Goal: Task Accomplishment & Management: Manage account settings

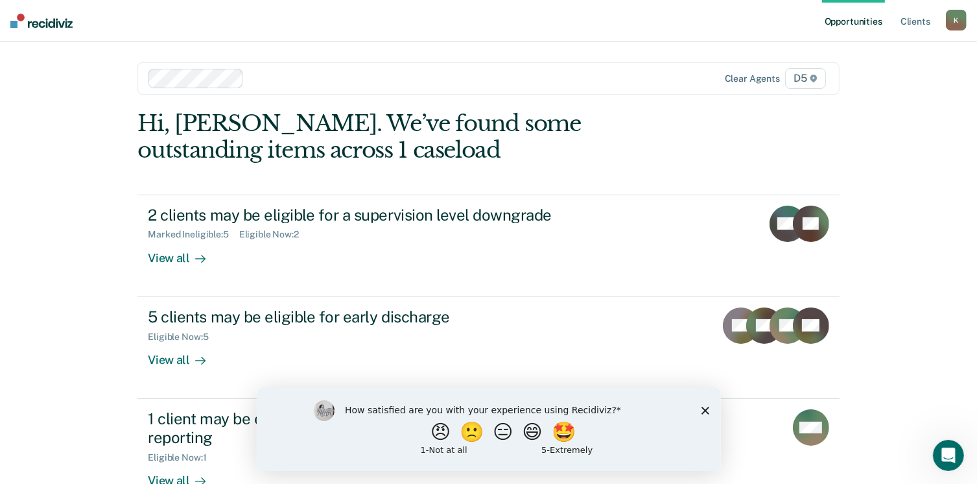
click at [706, 410] on icon "Close survey" at bounding box center [705, 410] width 8 height 8
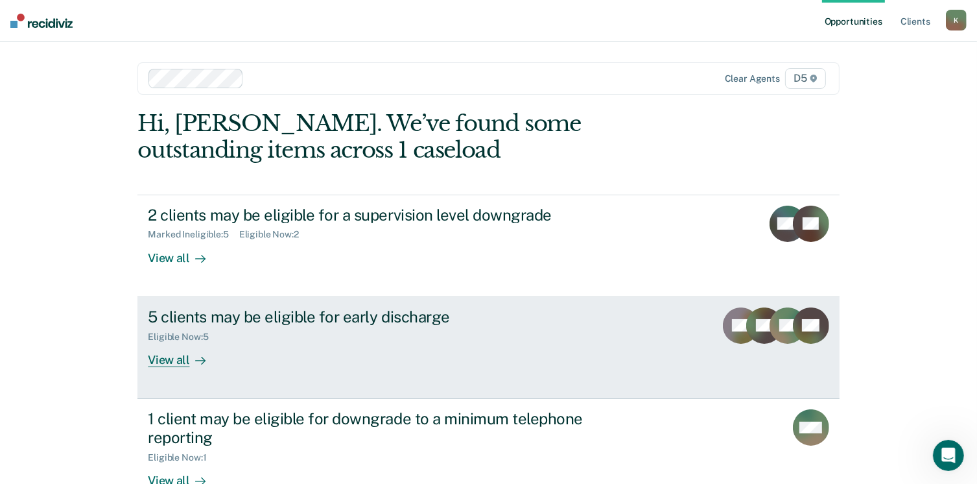
click at [176, 356] on div "View all" at bounding box center [184, 354] width 73 height 25
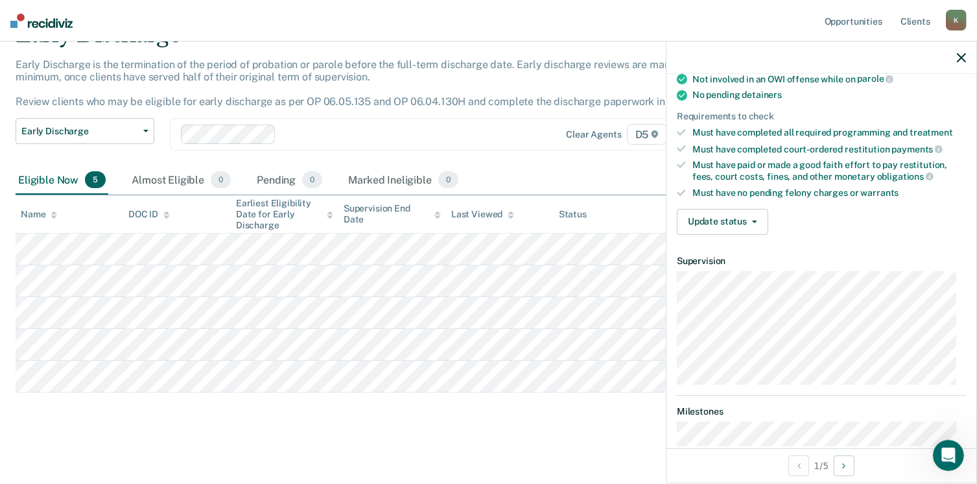
scroll to position [299, 0]
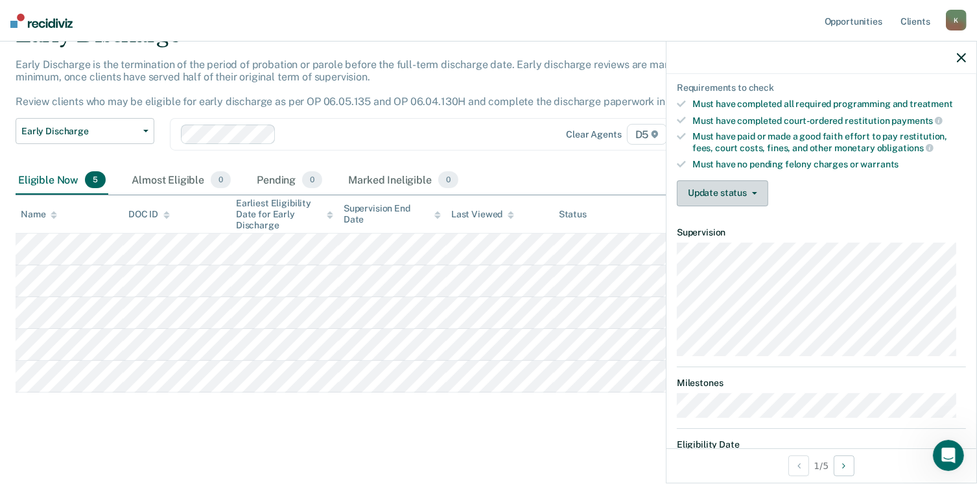
click at [697, 191] on button "Update status" at bounding box center [722, 193] width 91 height 26
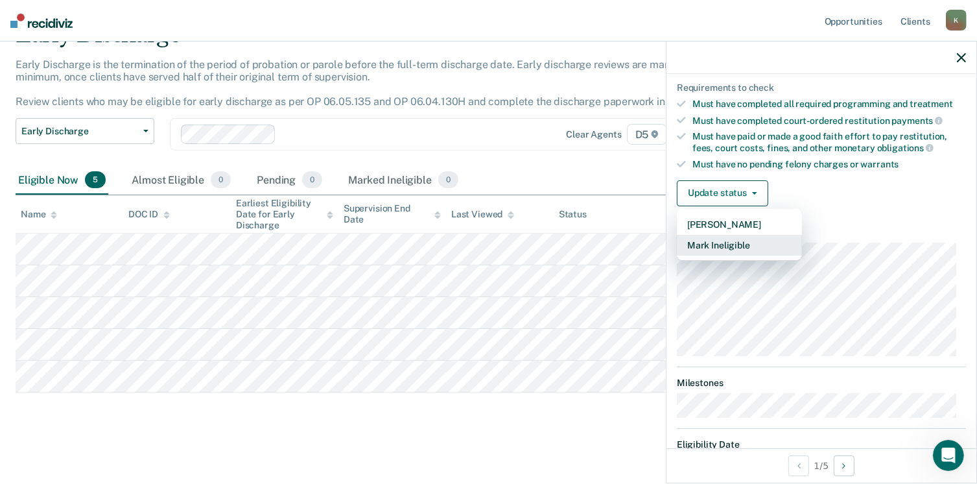
click at [713, 243] on button "Mark Ineligible" at bounding box center [739, 245] width 125 height 21
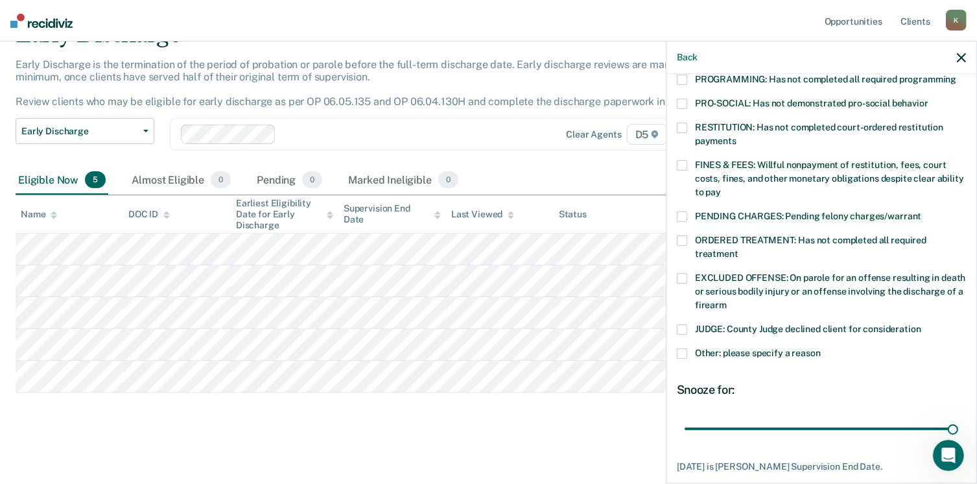
click at [682, 348] on span at bounding box center [682, 353] width 10 height 10
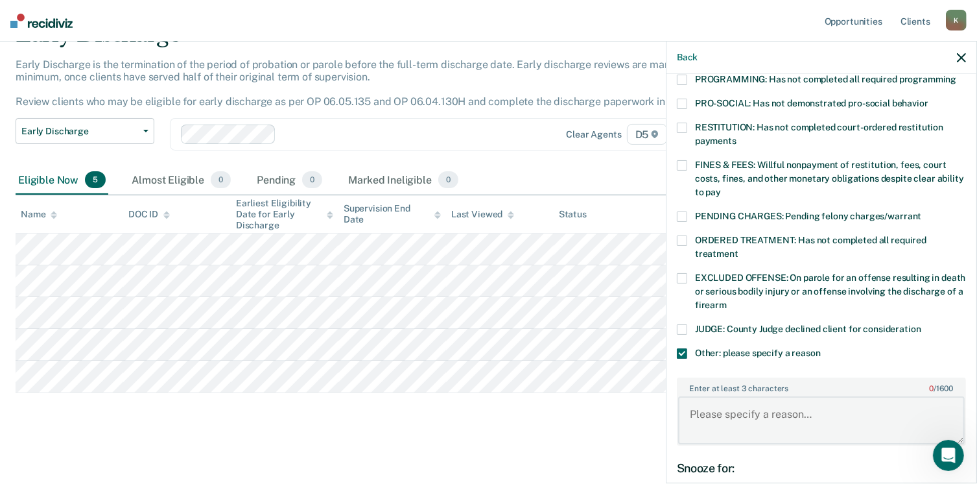
click at [697, 399] on textarea "Enter at least 3 characters 0 / 1600" at bounding box center [821, 420] width 287 height 48
type textarea "Parolee discharges next month"
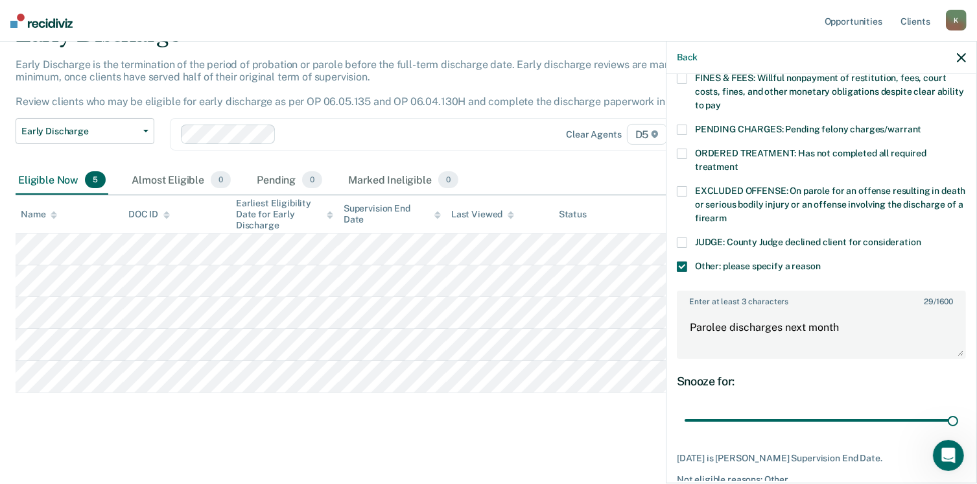
scroll to position [434, 0]
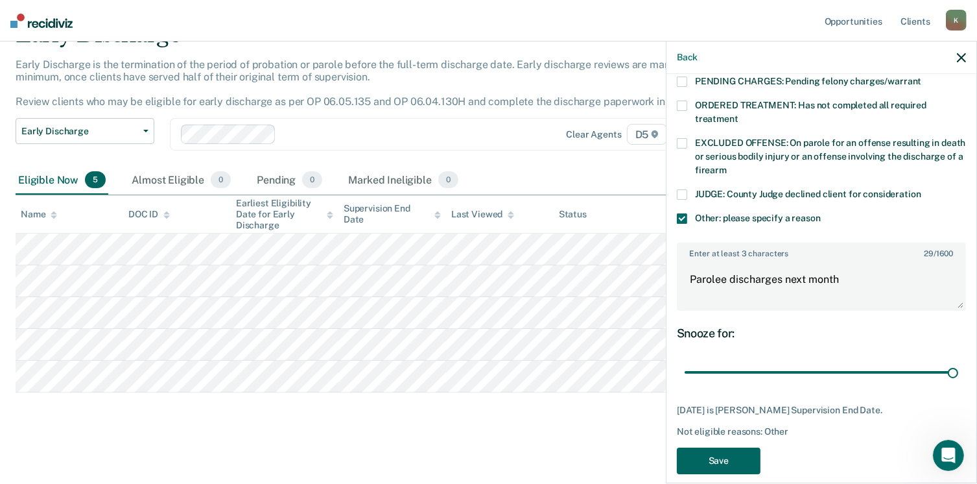
click at [713, 447] on button "Save" at bounding box center [719, 460] width 84 height 27
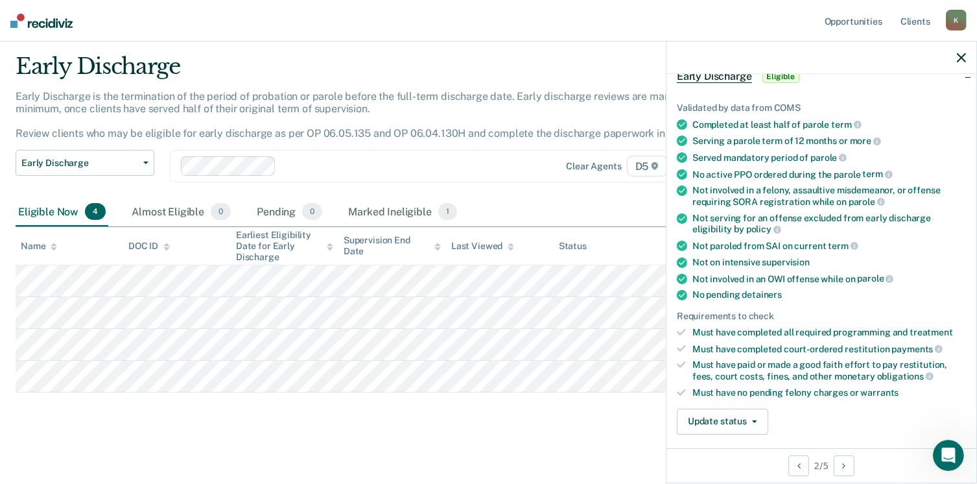
scroll to position [49, 0]
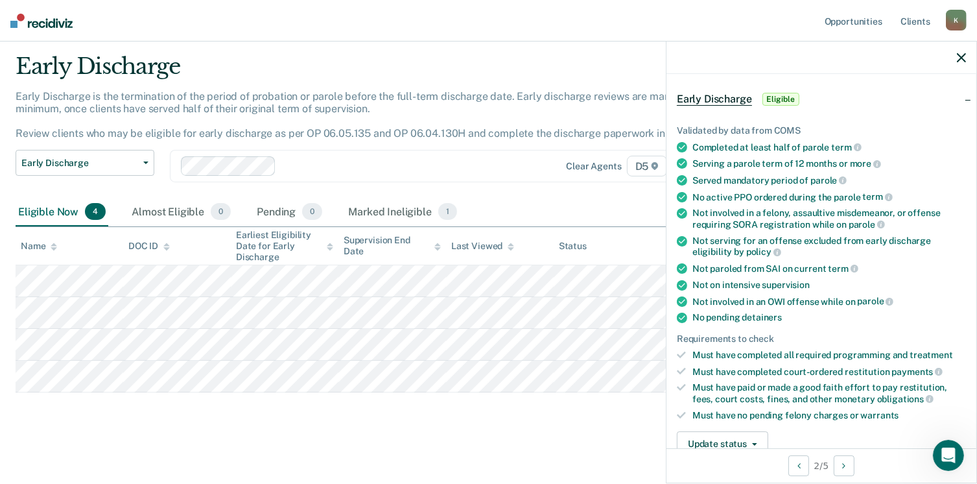
click at [683, 238] on icon at bounding box center [682, 241] width 10 height 10
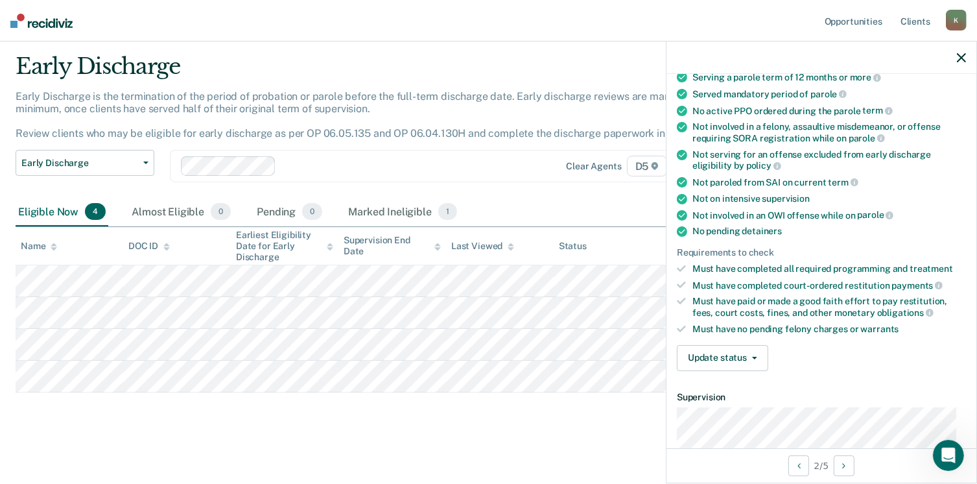
scroll to position [141, 0]
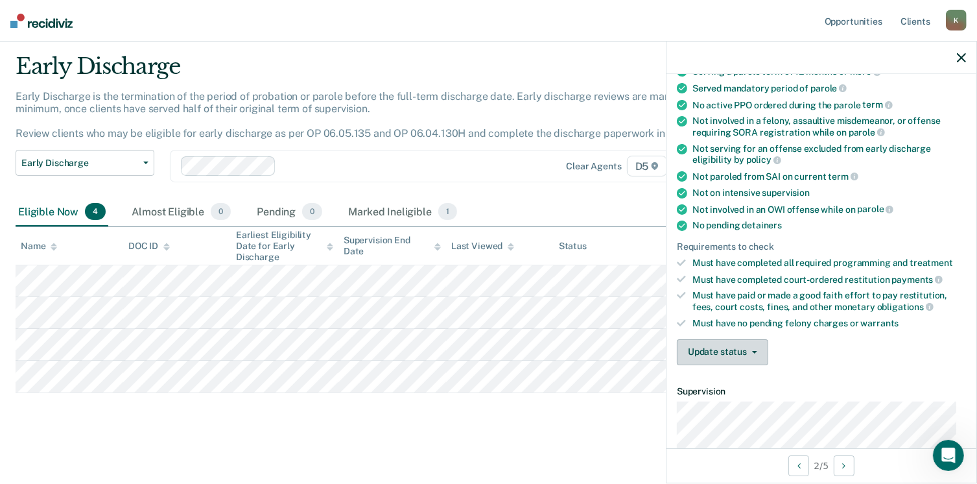
click at [716, 347] on button "Update status" at bounding box center [722, 352] width 91 height 26
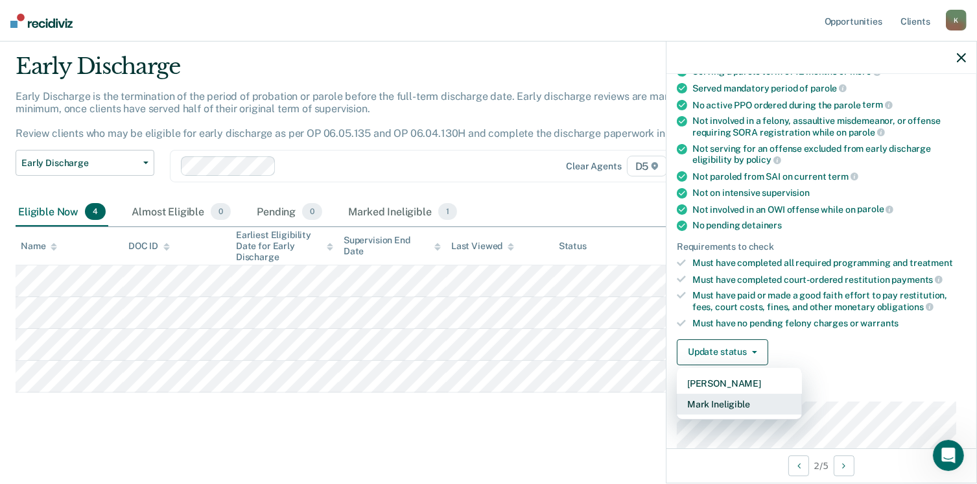
click at [716, 398] on button "Mark Ineligible" at bounding box center [739, 403] width 125 height 21
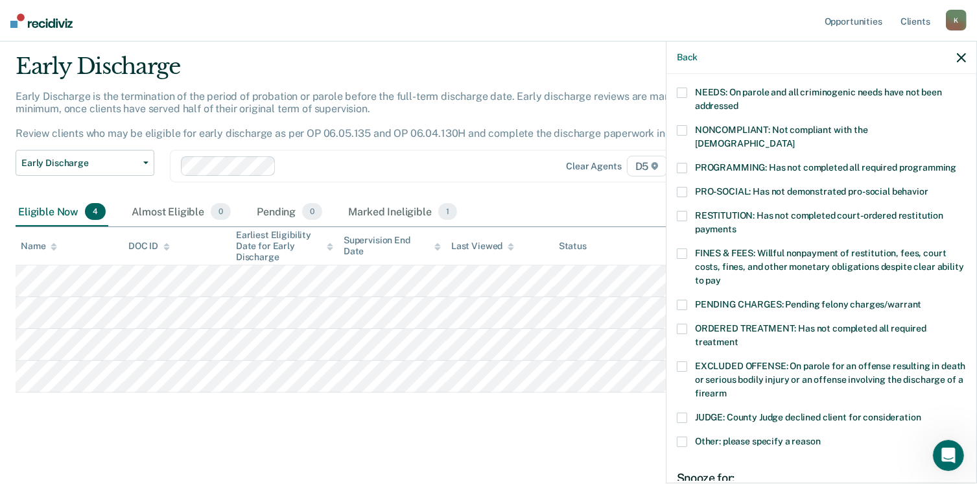
scroll to position [213, 0]
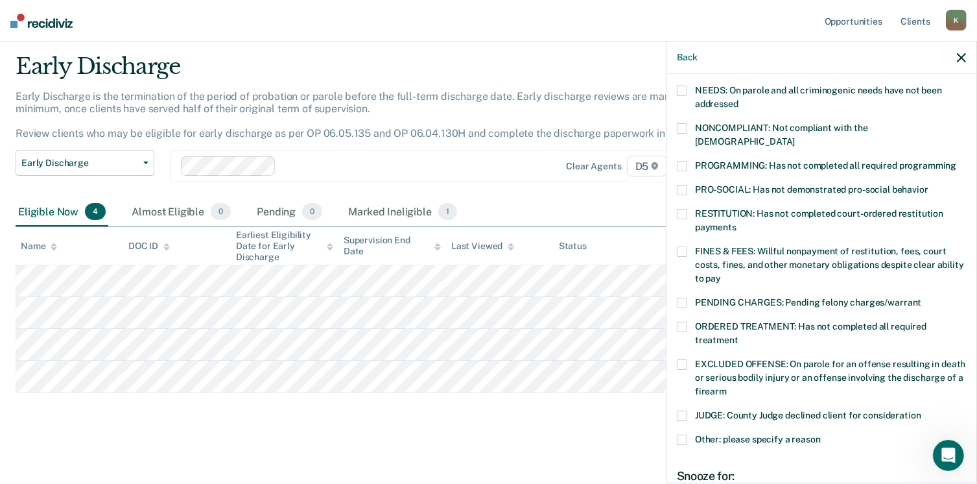
click at [679, 359] on span at bounding box center [682, 364] width 10 height 10
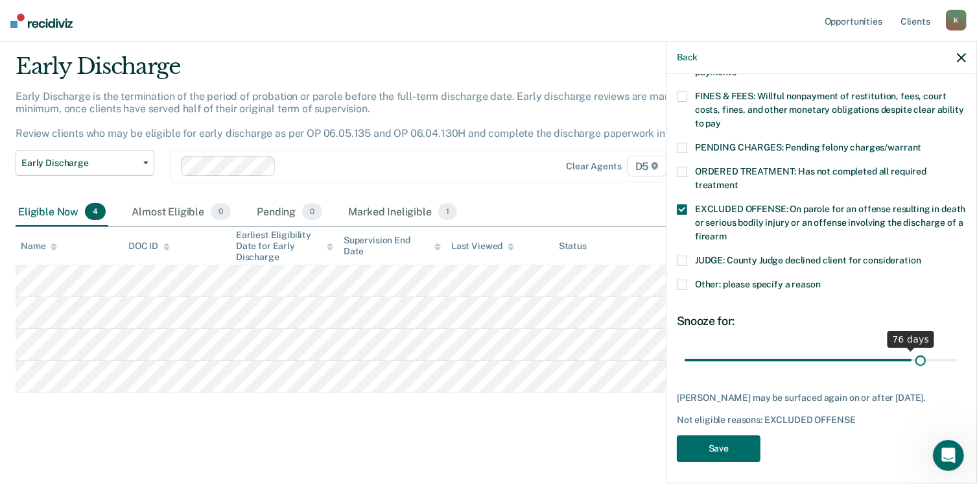
scroll to position [368, 0]
drag, startPoint x: 773, startPoint y: 347, endPoint x: 955, endPoint y: 330, distance: 183.6
type input "90"
click at [955, 349] on input "range" at bounding box center [822, 360] width 274 height 23
click at [705, 452] on button "Save" at bounding box center [719, 448] width 84 height 27
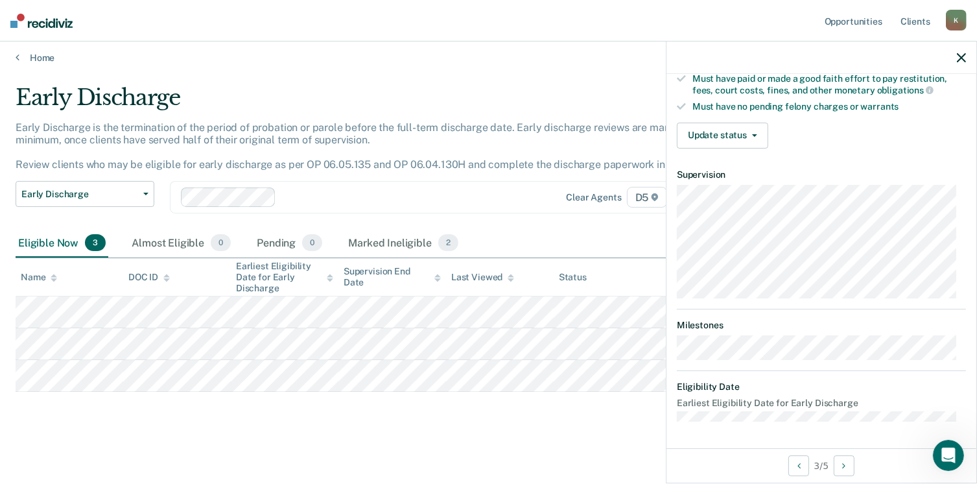
scroll to position [350, 0]
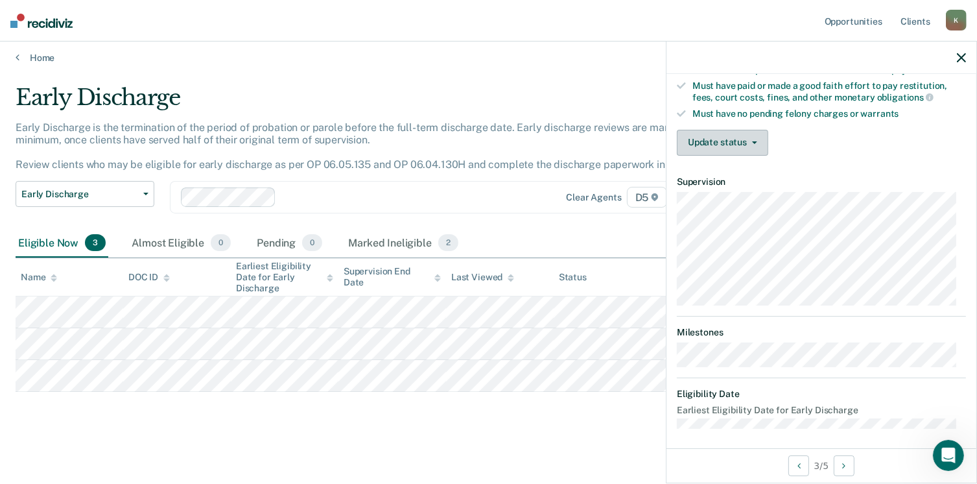
click at [716, 135] on button "Update status" at bounding box center [722, 143] width 91 height 26
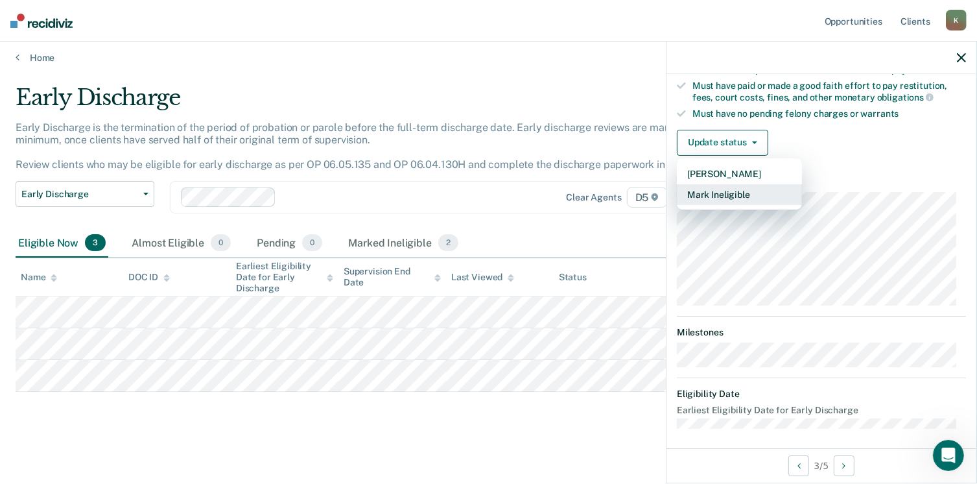
click at [713, 187] on button "Mark Ineligible" at bounding box center [739, 194] width 125 height 21
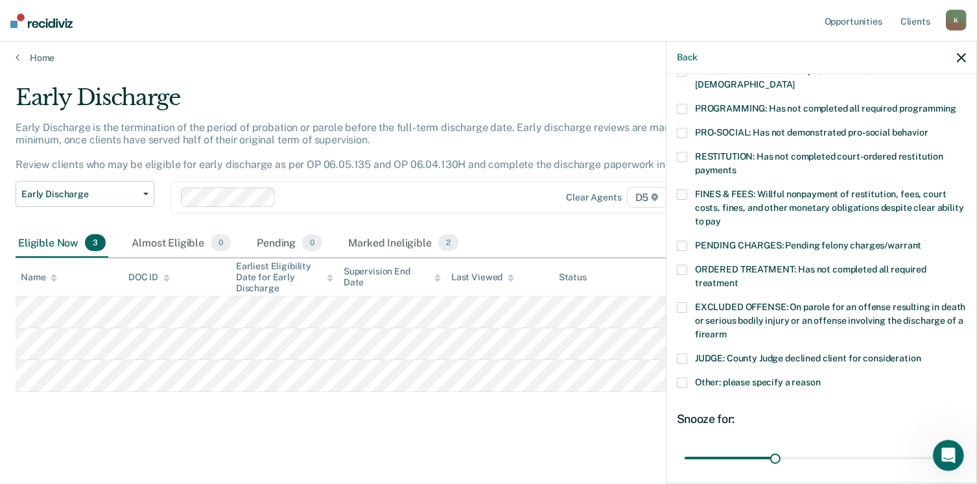
scroll to position [267, 0]
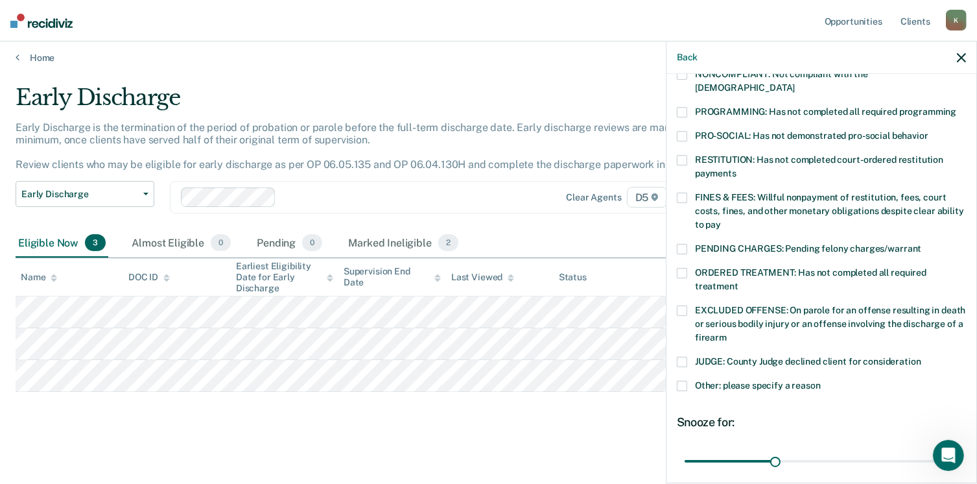
click at [685, 193] on span at bounding box center [682, 198] width 10 height 10
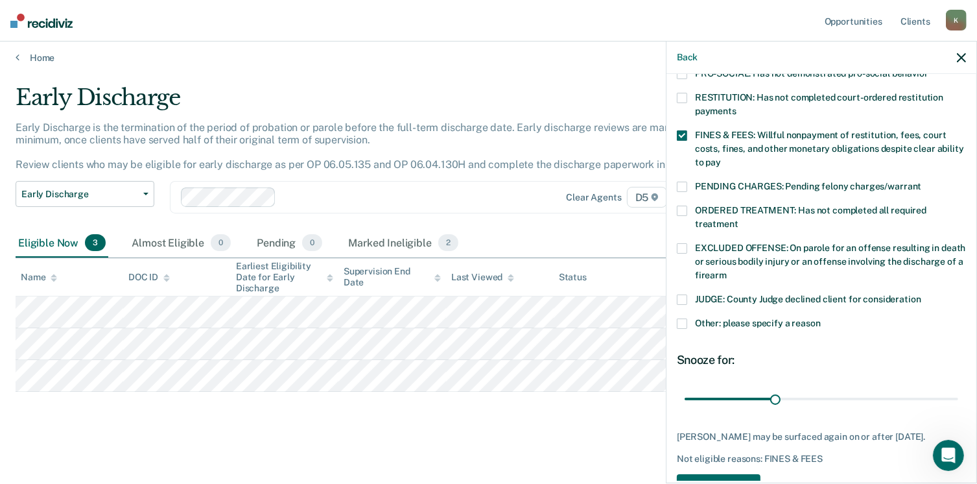
scroll to position [332, 0]
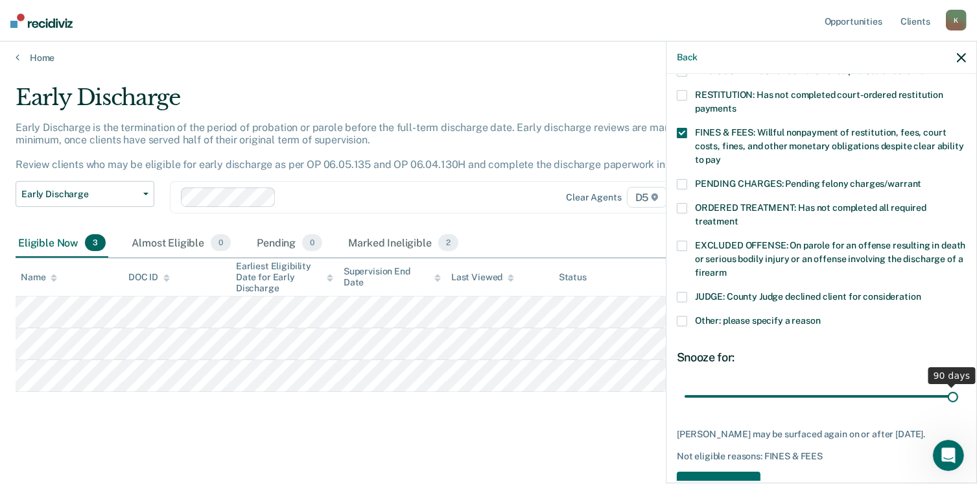
drag, startPoint x: 771, startPoint y: 379, endPoint x: 963, endPoint y: 365, distance: 192.4
type input "90"
click at [958, 385] on input "range" at bounding box center [822, 396] width 274 height 23
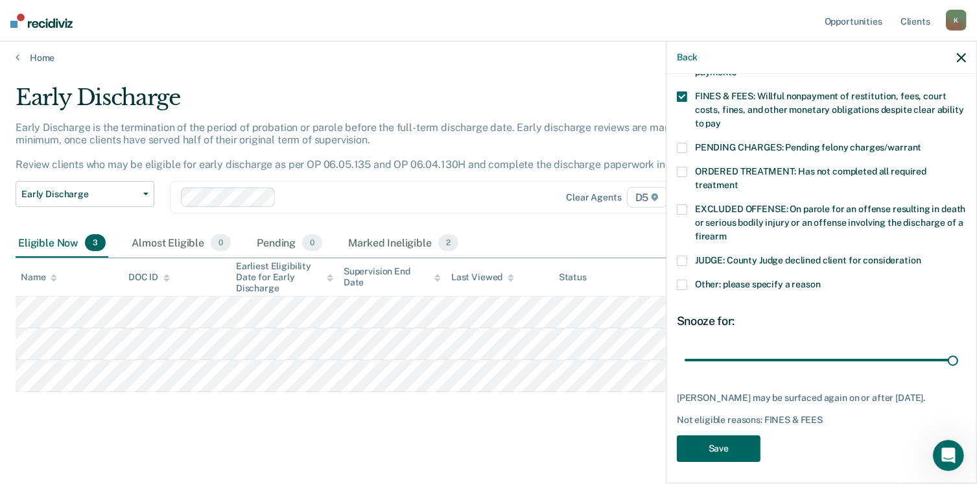
click at [708, 444] on button "Save" at bounding box center [719, 448] width 84 height 27
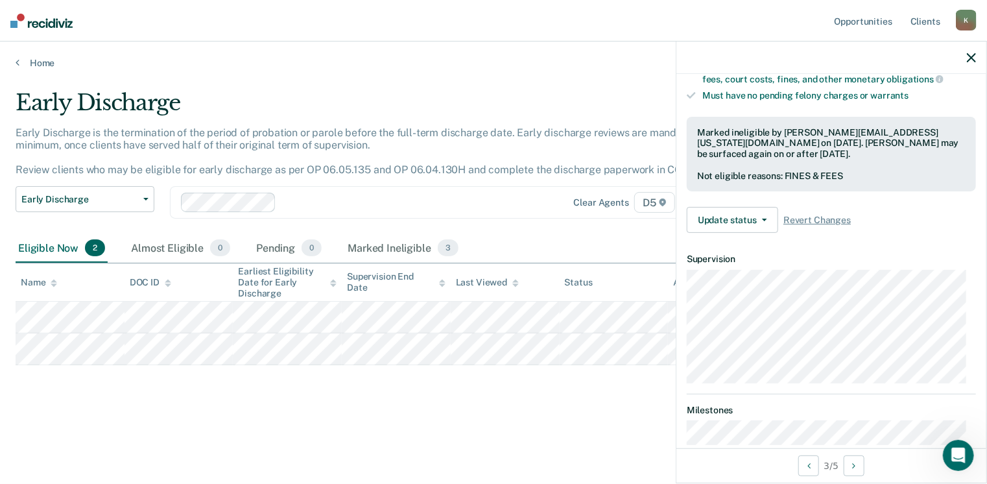
scroll to position [350, 0]
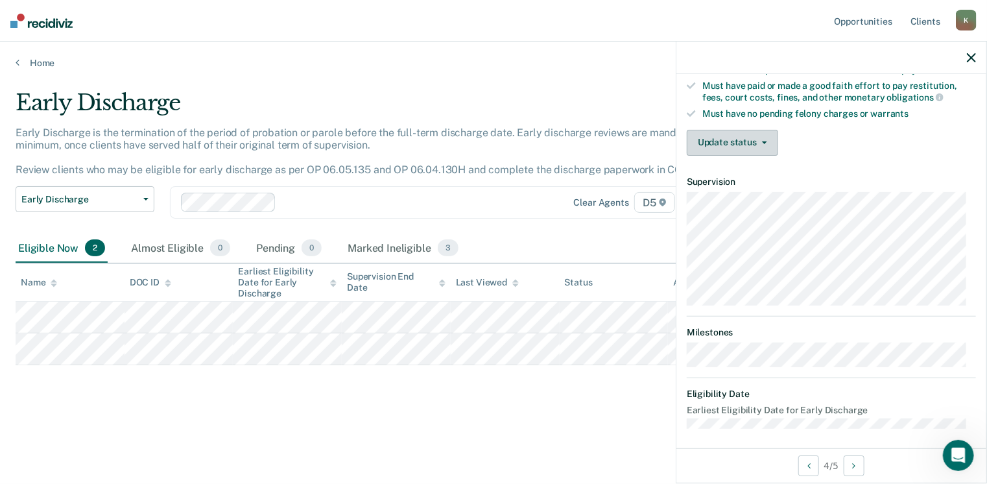
click at [721, 134] on button "Update status" at bounding box center [731, 143] width 91 height 26
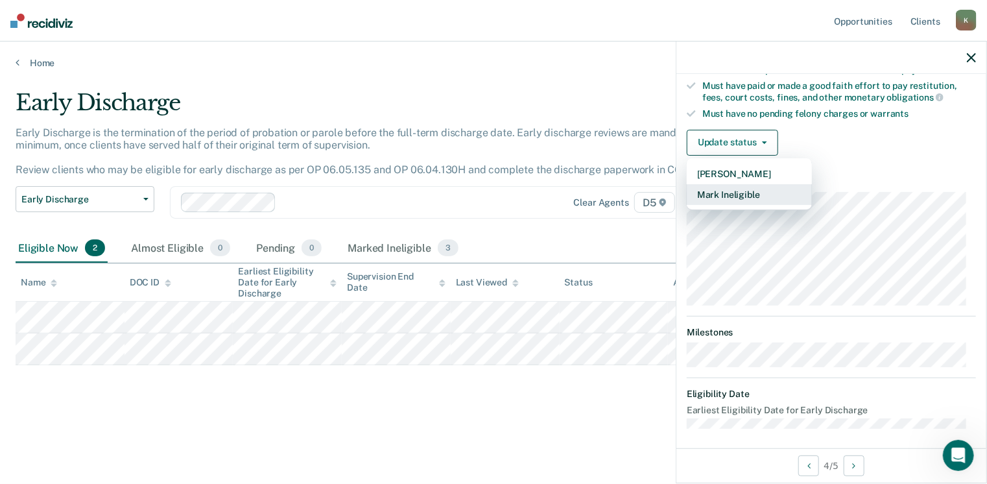
click at [725, 189] on button "Mark Ineligible" at bounding box center [748, 194] width 125 height 21
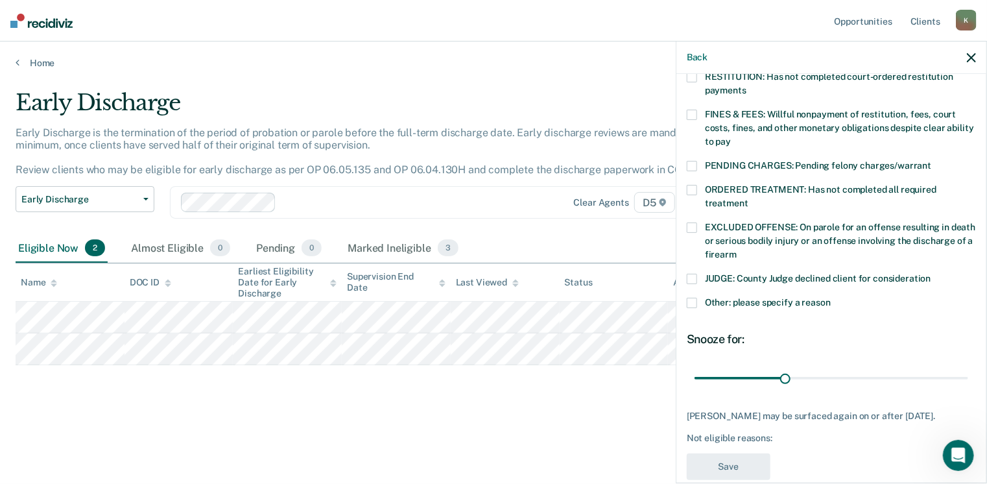
click at [692, 110] on span at bounding box center [691, 115] width 10 height 10
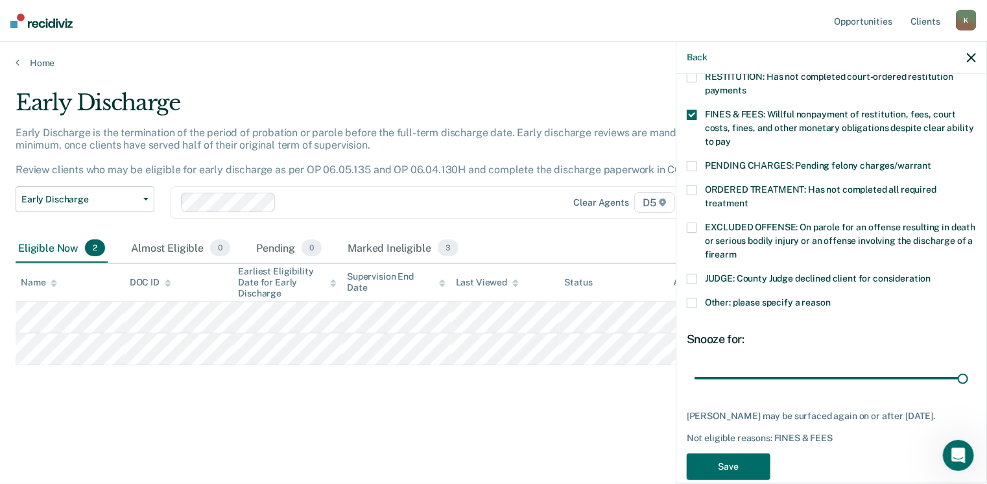
drag, startPoint x: 780, startPoint y: 364, endPoint x: 963, endPoint y: 371, distance: 182.9
type input "90"
click at [963, 371] on input "range" at bounding box center [831, 378] width 274 height 23
click at [732, 465] on button "Save" at bounding box center [728, 466] width 84 height 27
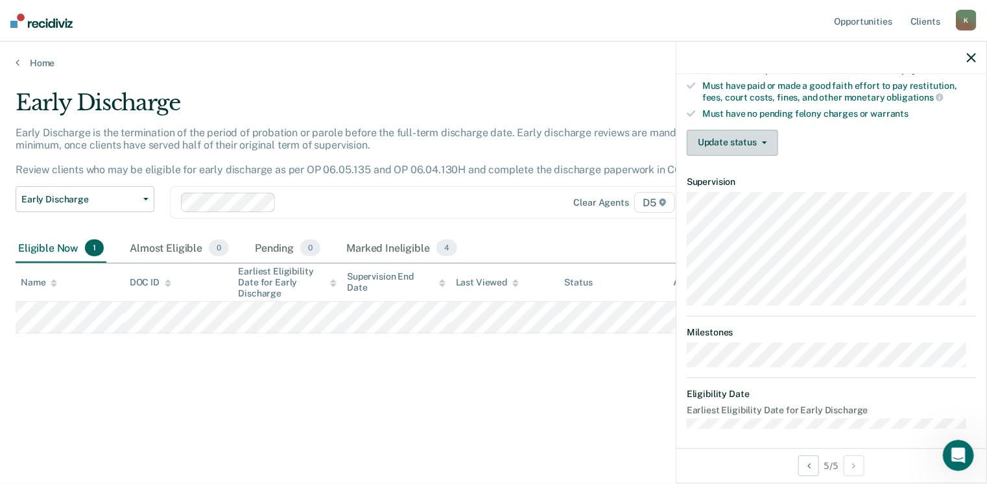
click at [722, 137] on button "Update status" at bounding box center [731, 143] width 91 height 26
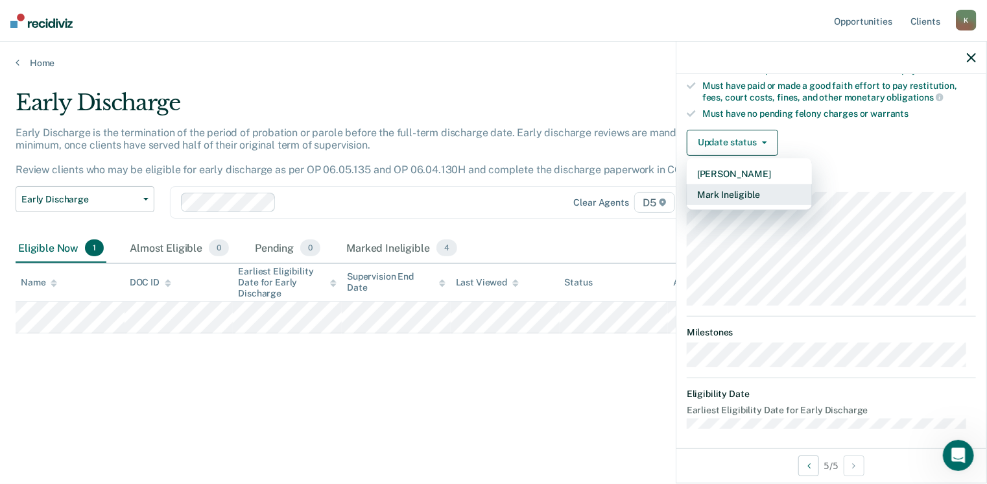
click at [723, 195] on button "Mark Ineligible" at bounding box center [748, 194] width 125 height 21
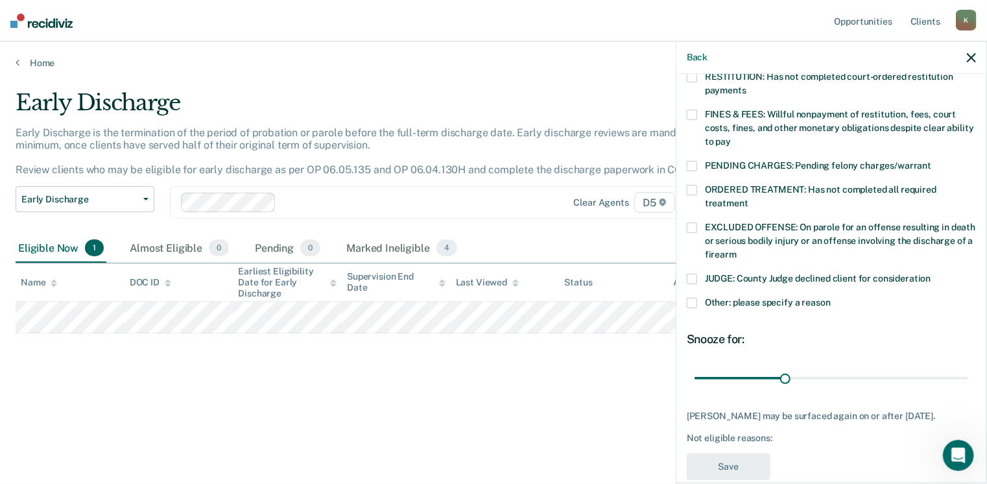
click at [690, 110] on span at bounding box center [691, 115] width 10 height 10
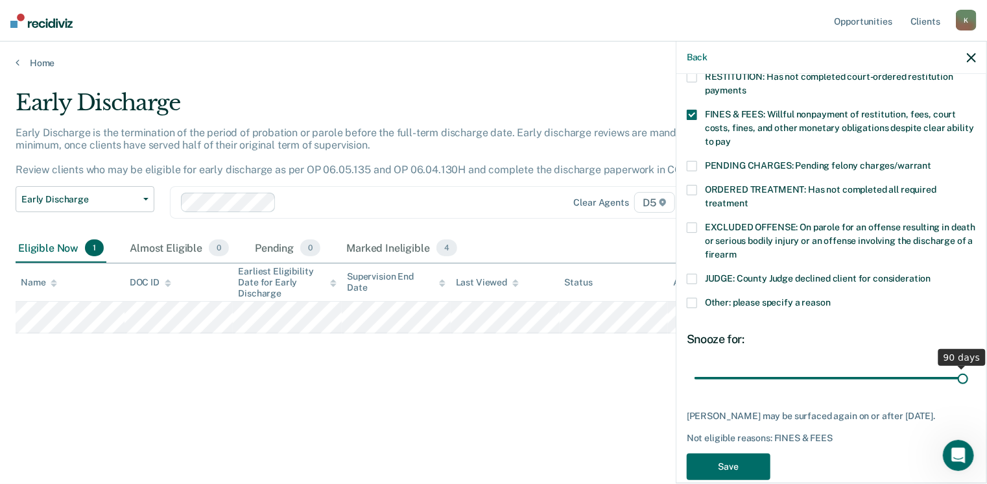
drag, startPoint x: 784, startPoint y: 361, endPoint x: 970, endPoint y: 378, distance: 186.2
type input "90"
click at [968, 378] on input "range" at bounding box center [831, 378] width 274 height 23
click at [726, 459] on button "Save" at bounding box center [728, 466] width 84 height 27
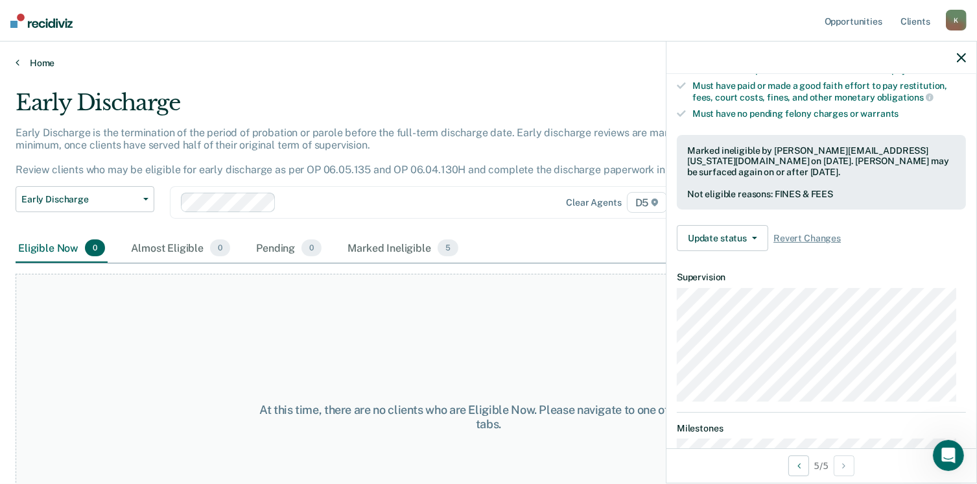
click at [38, 63] on link "Home" at bounding box center [489, 63] width 946 height 12
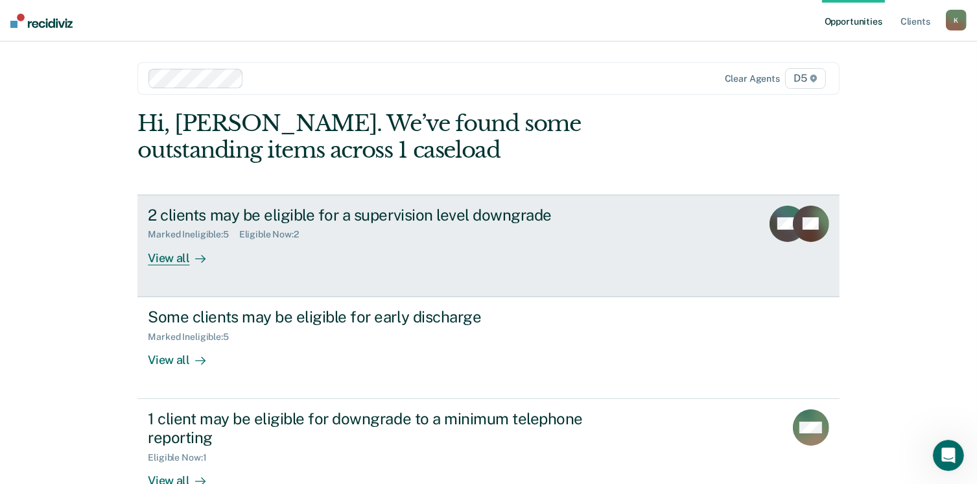
click at [165, 254] on div "View all" at bounding box center [184, 252] width 73 height 25
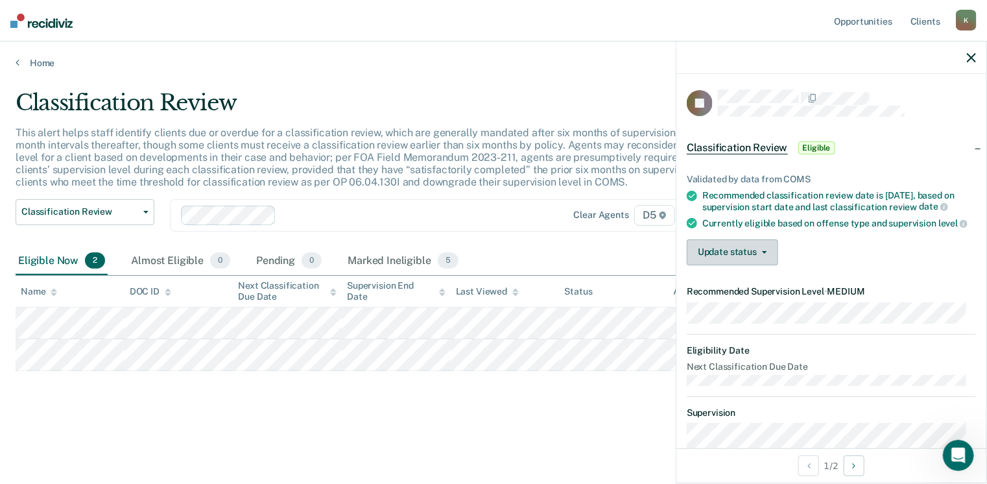
click at [766, 253] on icon "button" at bounding box center [764, 252] width 5 height 3
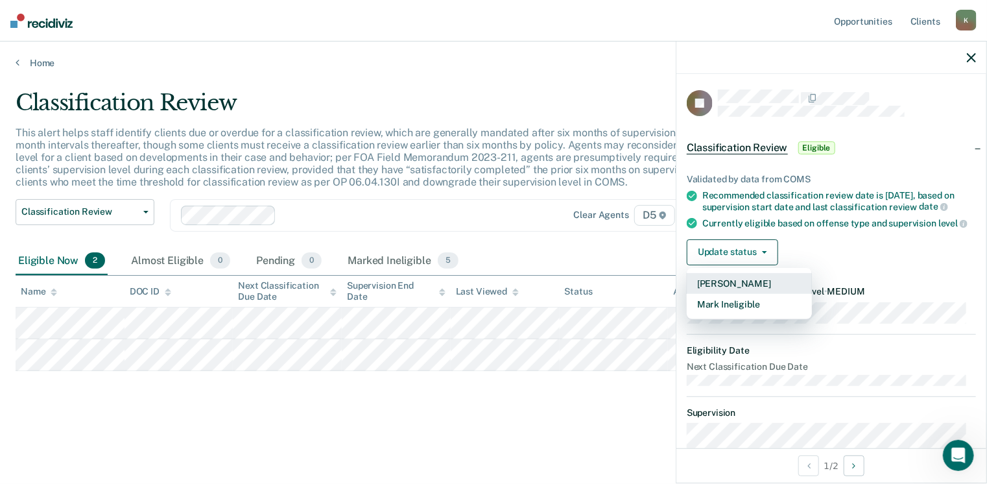
click at [729, 290] on button "[PERSON_NAME]" at bounding box center [748, 283] width 125 height 21
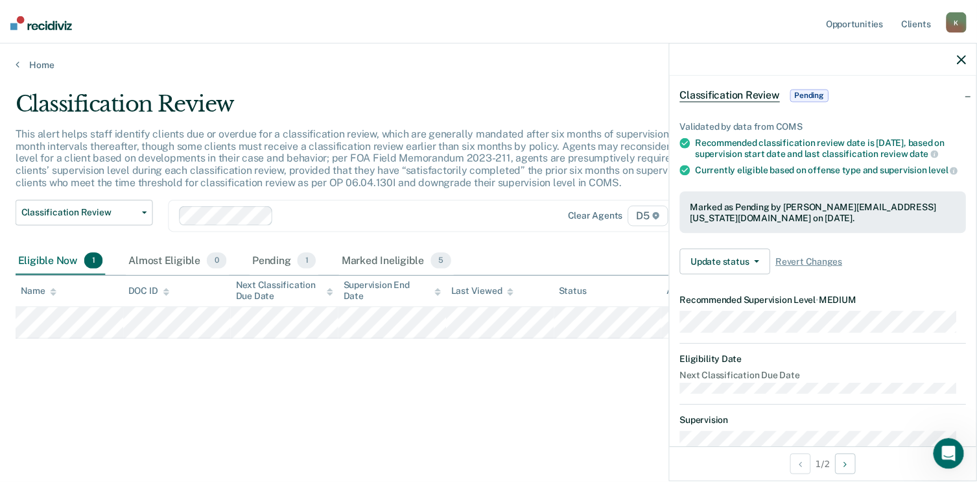
scroll to position [41, 0]
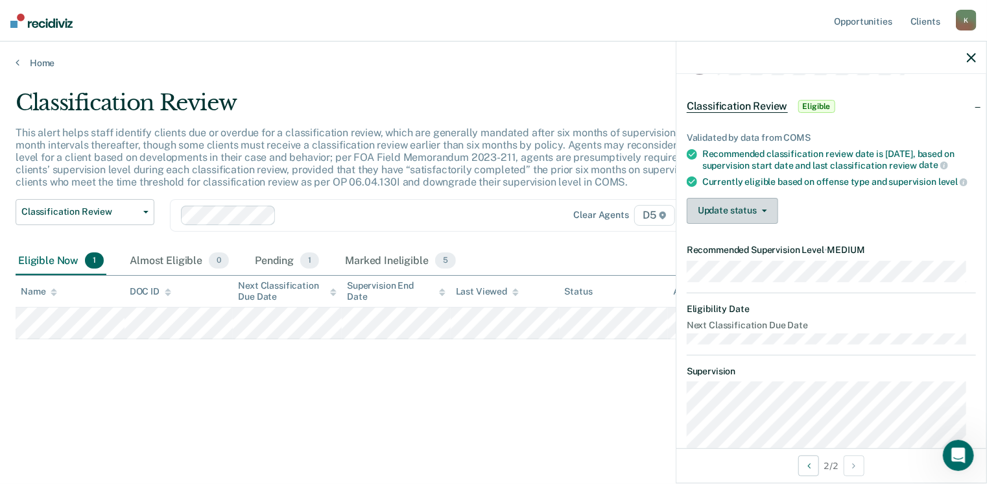
click at [697, 215] on button "Update status" at bounding box center [731, 211] width 91 height 26
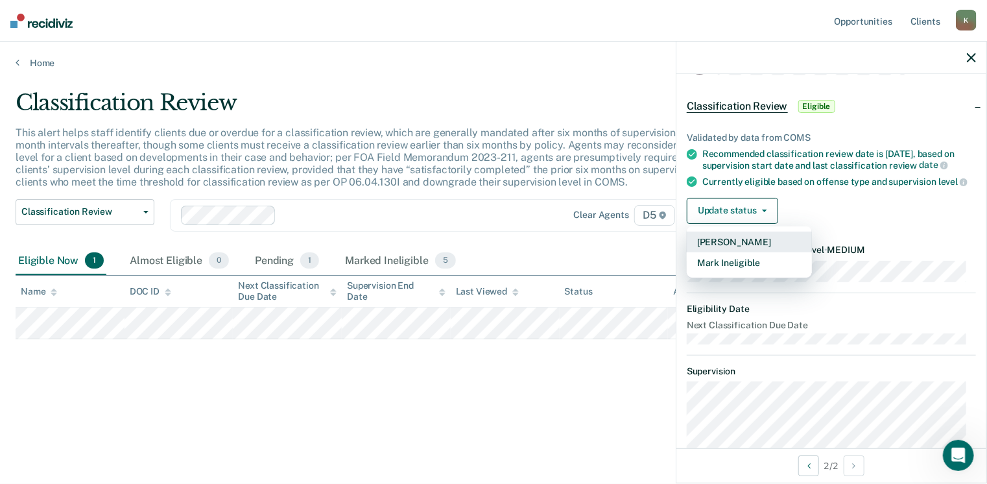
click at [716, 252] on button "[PERSON_NAME]" at bounding box center [748, 241] width 125 height 21
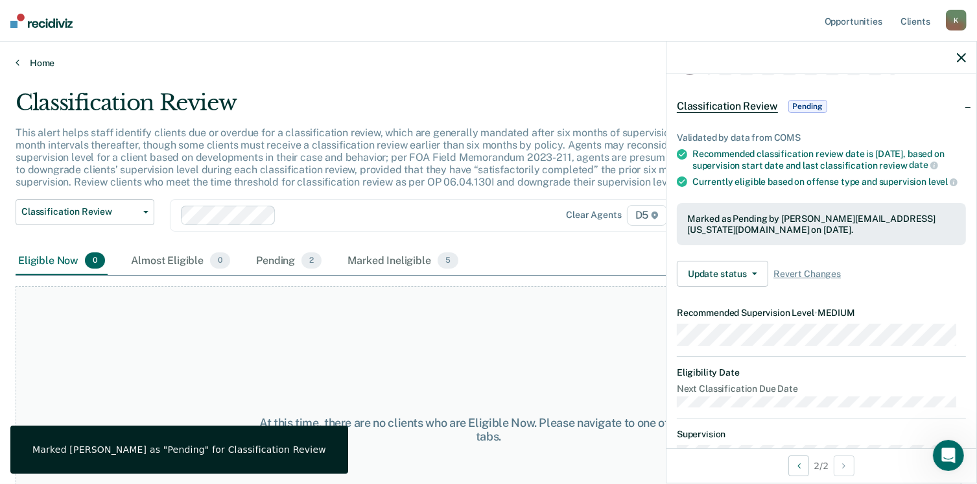
click at [40, 64] on link "Home" at bounding box center [489, 63] width 946 height 12
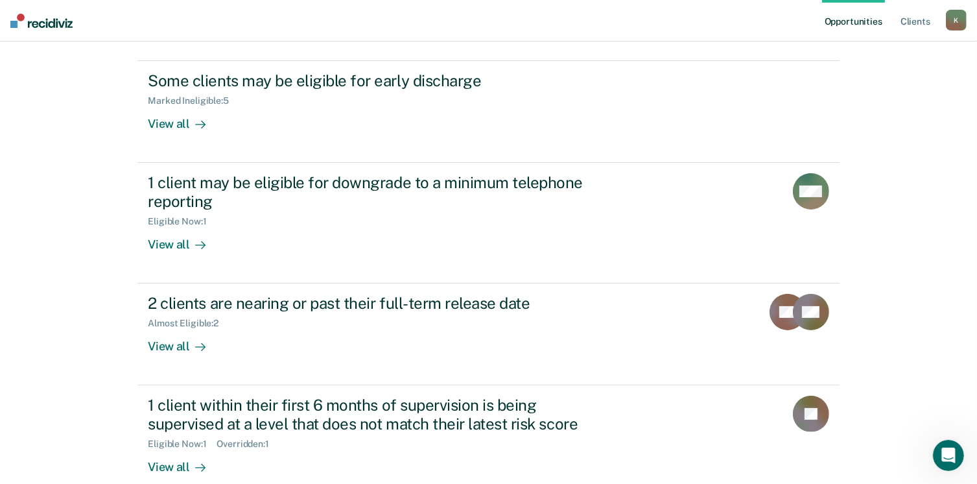
scroll to position [242, 0]
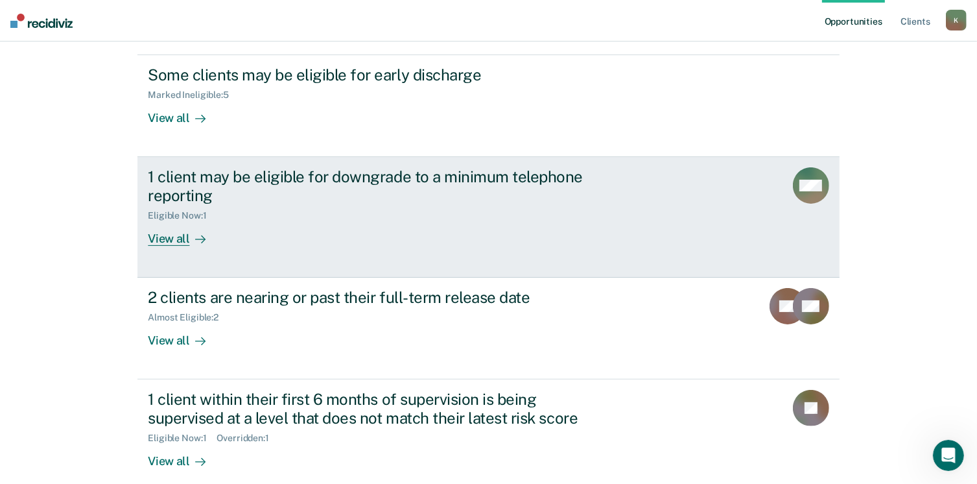
click at [161, 237] on div "View all" at bounding box center [184, 232] width 73 height 25
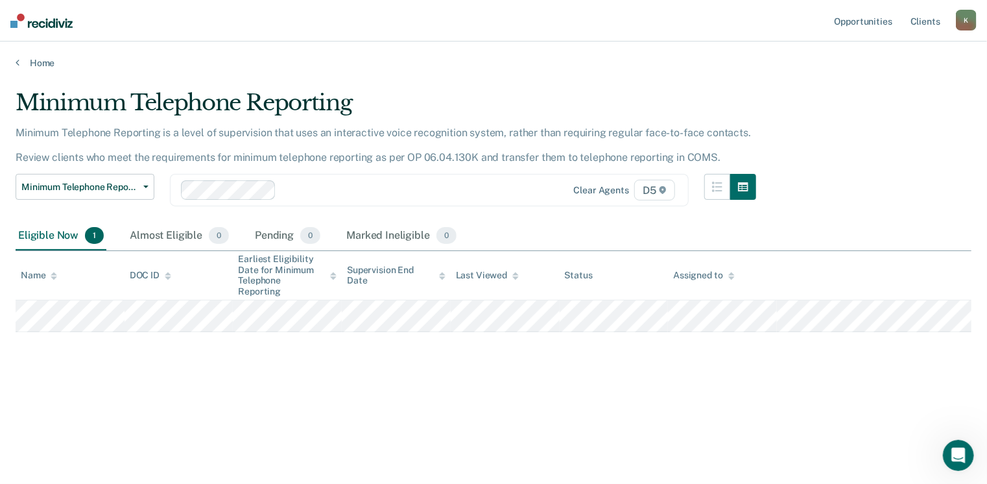
click at [42, 343] on div "Minimum Telephone Reporting Minimum Telephone Reporting is a level of supervisi…" at bounding box center [493, 237] width 955 height 297
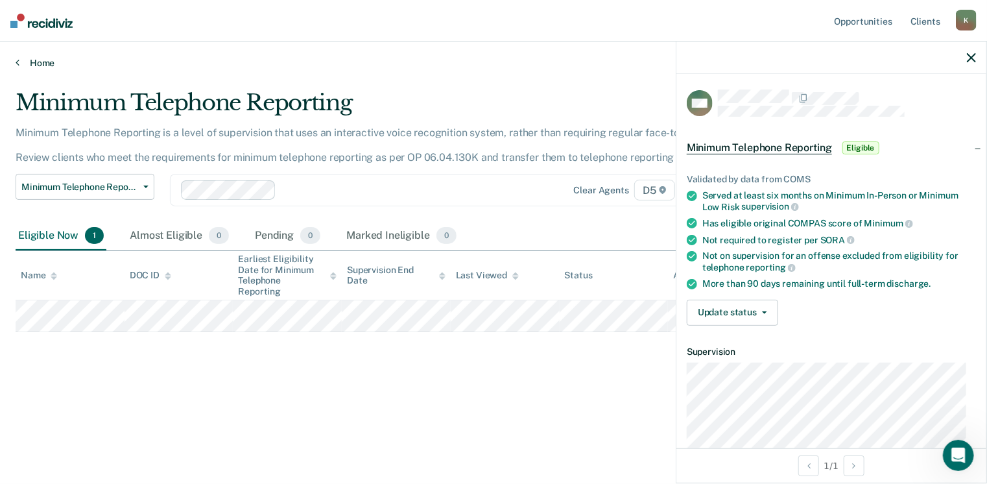
click at [49, 67] on link "Home" at bounding box center [493, 63] width 955 height 12
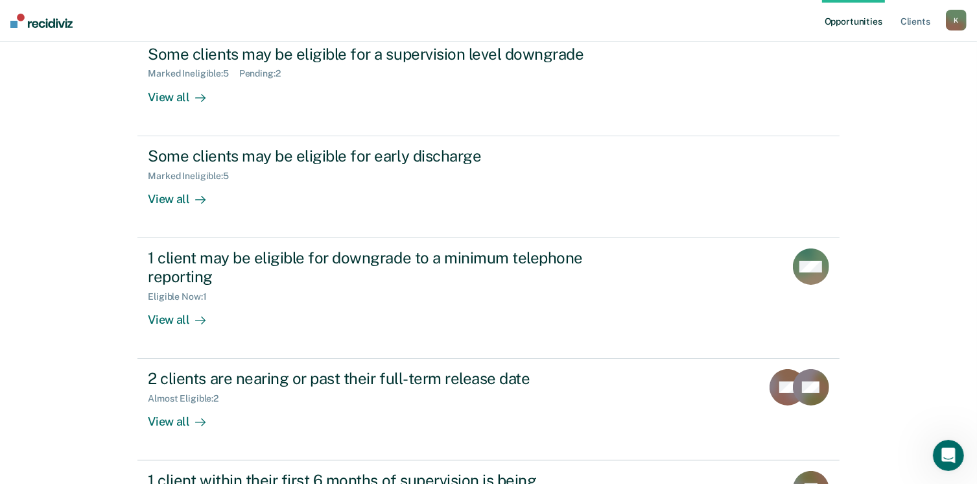
scroll to position [172, 0]
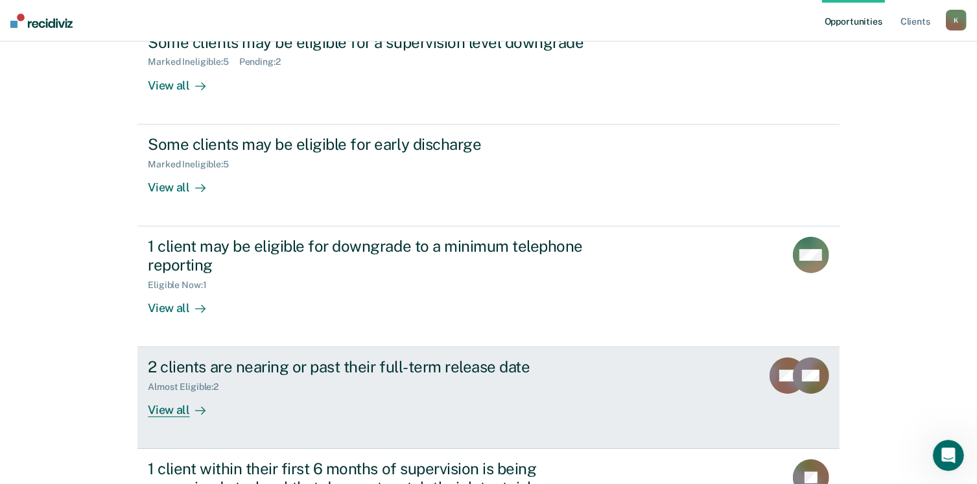
click at [161, 411] on div "View all" at bounding box center [184, 404] width 73 height 25
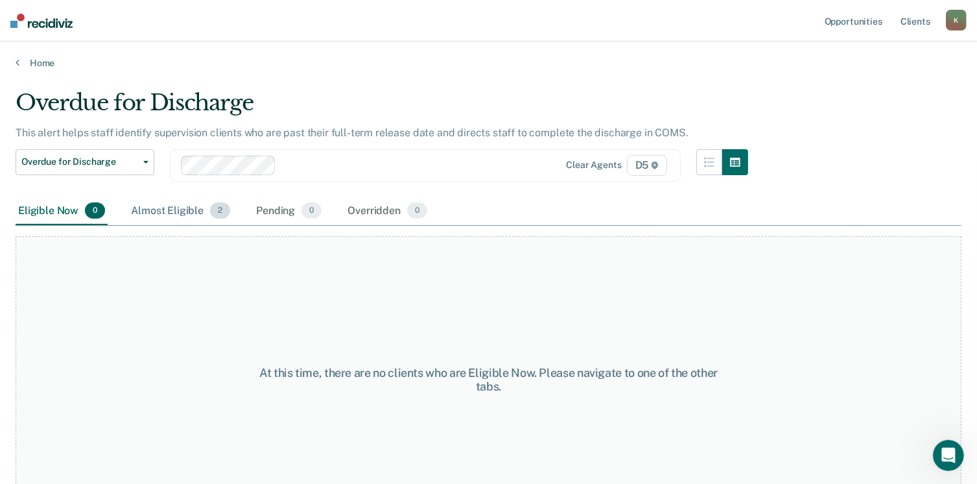
click at [173, 208] on div "Almost Eligible 2" at bounding box center [180, 211] width 104 height 29
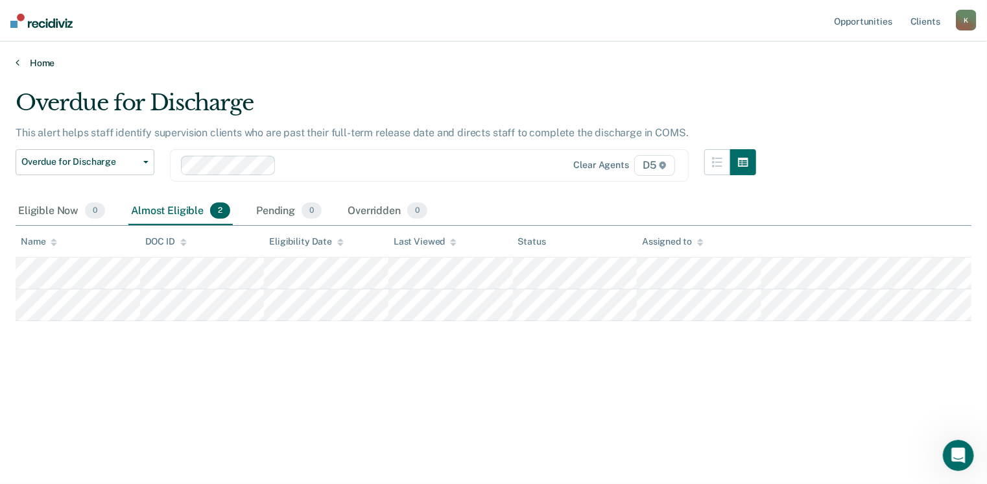
click at [36, 62] on link "Home" at bounding box center [493, 63] width 955 height 12
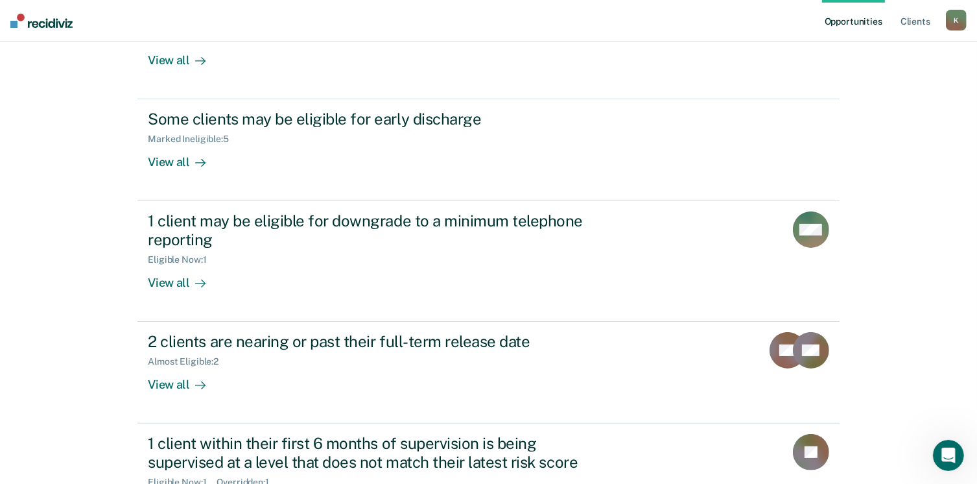
scroll to position [296, 0]
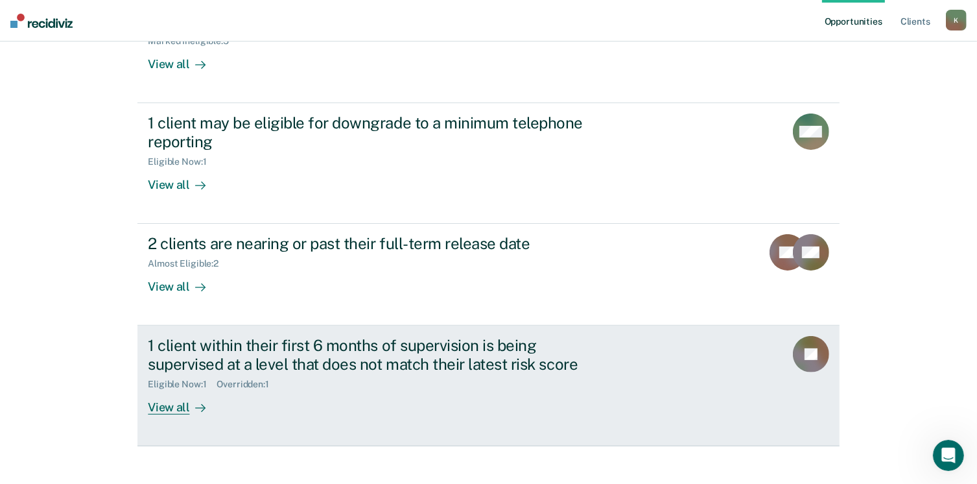
click at [163, 409] on div "View all" at bounding box center [184, 402] width 73 height 25
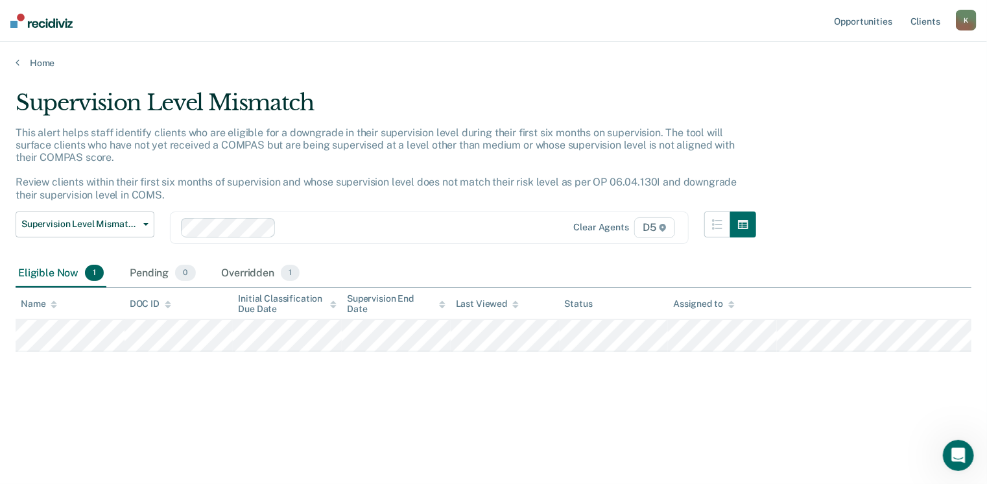
click at [967, 19] on div "K" at bounding box center [965, 20] width 21 height 21
click at [887, 84] on link "Log Out" at bounding box center [913, 85] width 104 height 11
